Goal: Task Accomplishment & Management: Complete application form

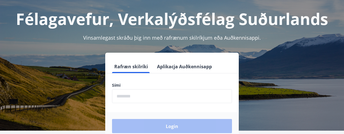
scroll to position [28, 0]
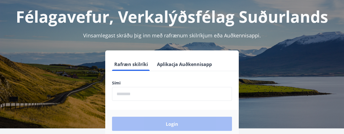
click at [141, 96] on input "phone" at bounding box center [172, 94] width 120 height 14
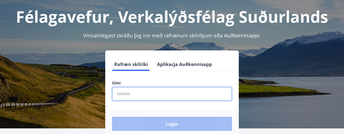
click at [141, 96] on input "phone" at bounding box center [172, 94] width 120 height 14
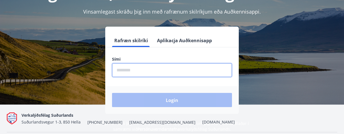
scroll to position [53, 0]
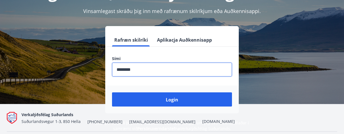
type input "********"
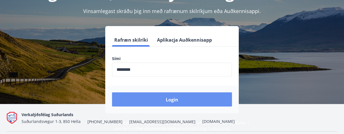
click at [174, 100] on font "Login" at bounding box center [172, 100] width 12 height 6
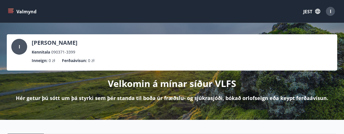
click at [11, 10] on icon "menu" at bounding box center [10, 10] width 5 height 1
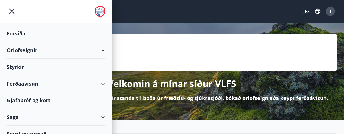
click at [29, 42] on div "Styrkir" at bounding box center [56, 33] width 98 height 17
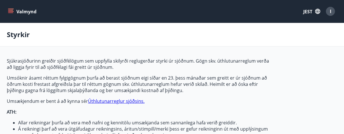
type input "***"
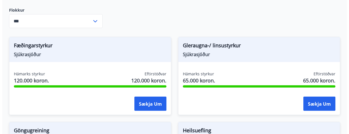
scroll to position [187, 0]
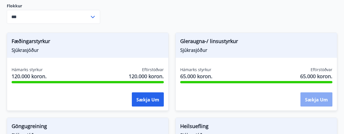
click at [315, 99] on font "Sækja um" at bounding box center [316, 100] width 23 height 6
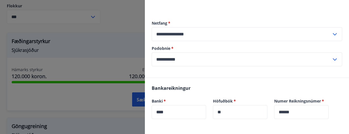
scroll to position [112, 0]
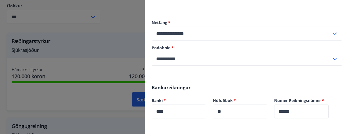
click at [332, 59] on icon at bounding box center [334, 59] width 7 height 7
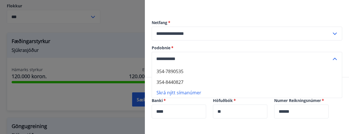
click at [185, 73] on li "354-7890535" at bounding box center [247, 71] width 190 height 11
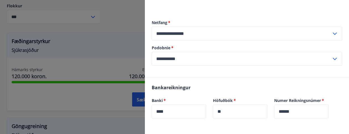
click at [331, 57] on icon at bounding box center [334, 59] width 7 height 7
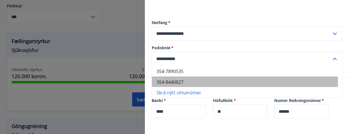
click at [197, 81] on li "354-8440827" at bounding box center [247, 81] width 190 height 11
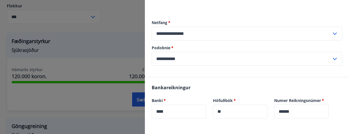
click at [199, 57] on input "**********" at bounding box center [242, 59] width 180 height 14
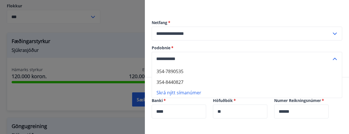
drag, startPoint x: 189, startPoint y: 60, endPoint x: 156, endPoint y: 57, distance: 33.5
click at [156, 57] on input "**********" at bounding box center [242, 59] width 180 height 14
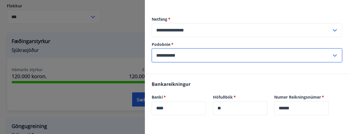
scroll to position [122, 0]
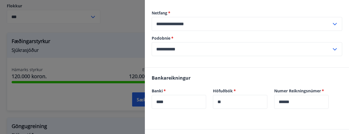
click at [333, 50] on icon at bounding box center [335, 49] width 4 height 2
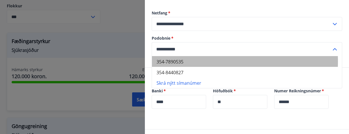
click at [178, 61] on font "354-7890535" at bounding box center [169, 62] width 27 height 6
type input "**********"
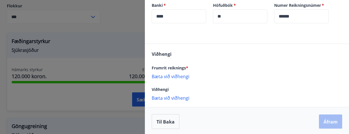
scroll to position [209, 0]
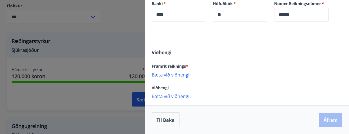
click at [171, 72] on font "Bæta við viðhengi" at bounding box center [171, 75] width 38 height 6
click at [180, 73] on font "Bæta við viðhengi" at bounding box center [171, 75] width 38 height 6
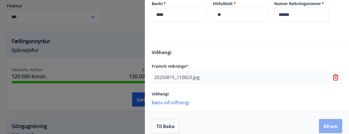
click at [327, 127] on font "Áfram" at bounding box center [330, 126] width 14 height 6
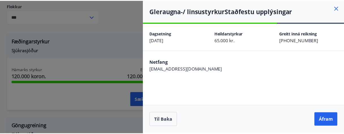
scroll to position [0, 0]
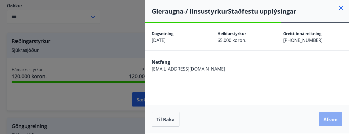
click at [331, 119] on font "Áfram" at bounding box center [330, 119] width 14 height 6
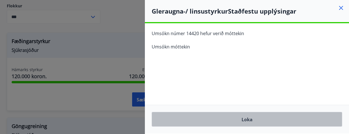
click at [250, 118] on font "Loka" at bounding box center [246, 119] width 11 height 6
